Goal: Task Accomplishment & Management: Use online tool/utility

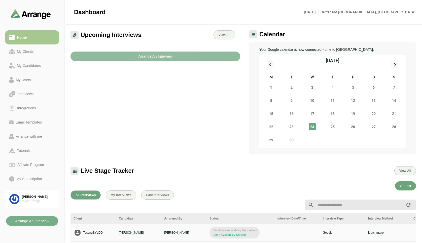
click at [155, 58] on b "Arrange An Interview" at bounding box center [155, 56] width 35 height 10
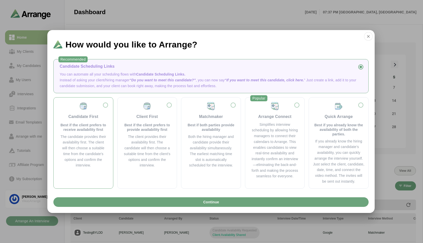
click at [107, 105] on div "Candidate First Best if the client prefers to receive availability first" at bounding box center [83, 116] width 47 height 30
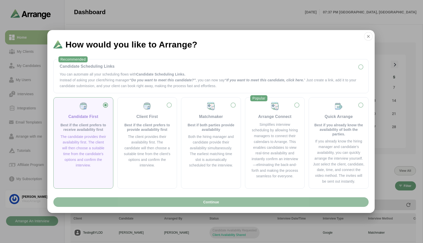
click at [210, 200] on span "Continue" at bounding box center [211, 202] width 16 height 10
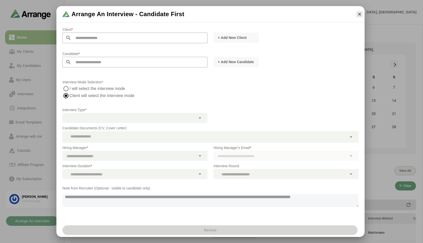
click at [73, 90] on label "I will select the interview mode" at bounding box center [98, 88] width 56 height 7
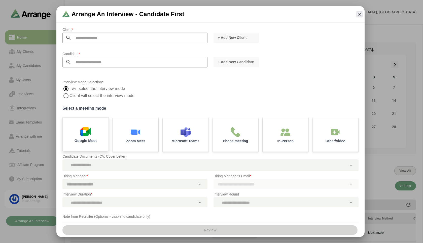
click at [88, 133] on img at bounding box center [85, 131] width 11 height 11
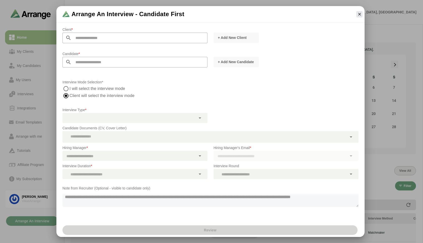
click at [89, 118] on div at bounding box center [130, 118] width 134 height 10
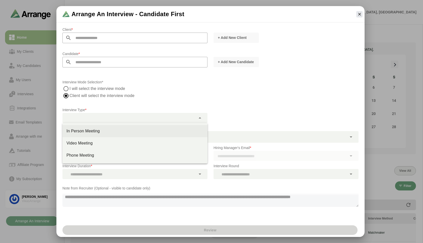
click at [87, 131] on div "In Person Meeting" at bounding box center [135, 131] width 137 height 6
type input "********"
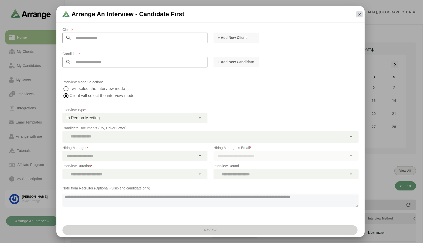
click at [360, 13] on icon "button" at bounding box center [360, 14] width 5 height 5
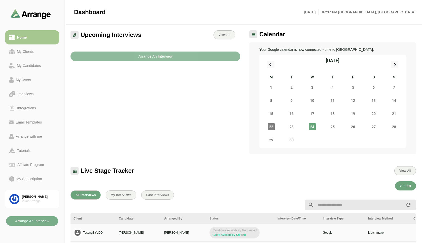
click at [158, 55] on b "Arrange An Interview" at bounding box center [155, 56] width 35 height 10
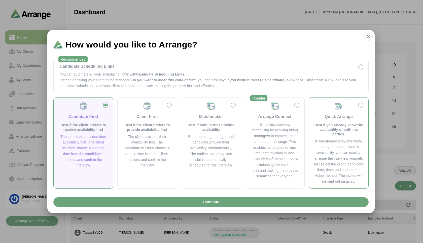
click at [353, 106] on div "Quick Arrange Best if you already know the availability of both the parties." at bounding box center [338, 118] width 51 height 35
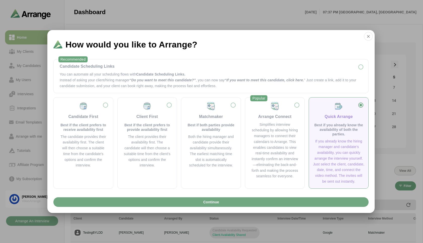
click at [235, 204] on button "Continue" at bounding box center [211, 202] width 316 height 10
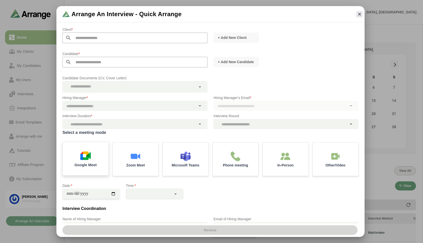
click at [81, 155] on img at bounding box center [85, 155] width 11 height 11
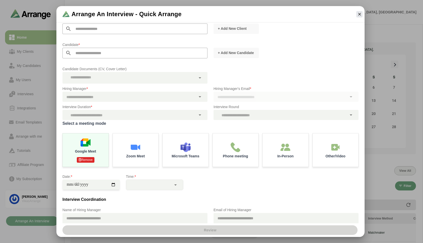
scroll to position [55, 0]
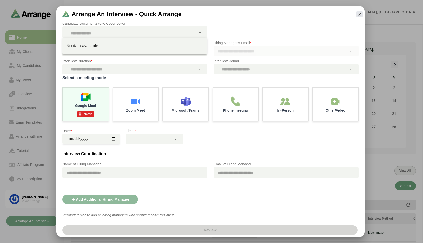
click at [166, 33] on div at bounding box center [130, 32] width 134 height 12
click at [244, 45] on p "Hiring Manager's Email *" at bounding box center [286, 43] width 145 height 6
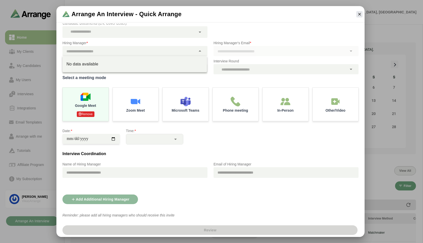
click at [175, 54] on div at bounding box center [130, 51] width 134 height 10
click at [307, 24] on div "Candidate Documents (CV, Cover Letter)" at bounding box center [210, 29] width 302 height 24
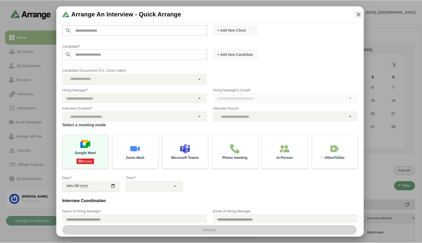
scroll to position [0, 0]
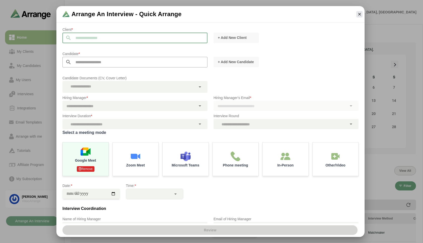
click at [177, 38] on input "text" at bounding box center [140, 38] width 136 height 11
click at [358, 14] on icon "button" at bounding box center [360, 14] width 5 height 5
